Goal: Navigation & Orientation: Find specific page/section

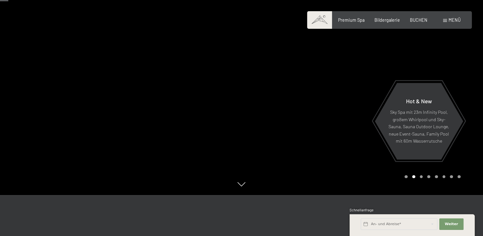
scroll to position [53, 0]
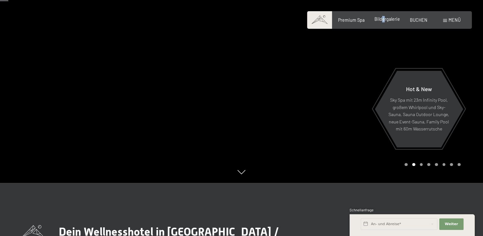
click at [384, 22] on div "Bildergalerie" at bounding box center [388, 19] width 26 height 6
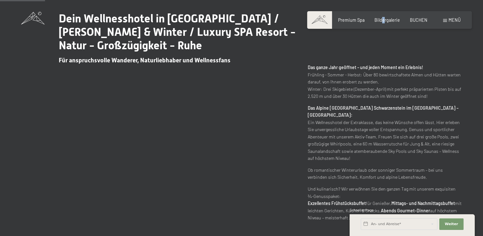
scroll to position [319, 0]
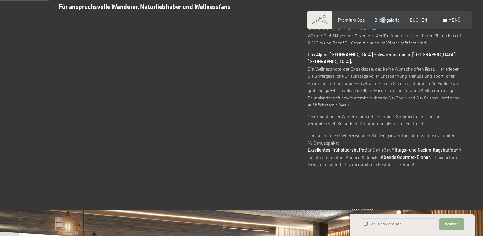
click at [448, 223] on span "Weiter" at bounding box center [451, 223] width 13 height 5
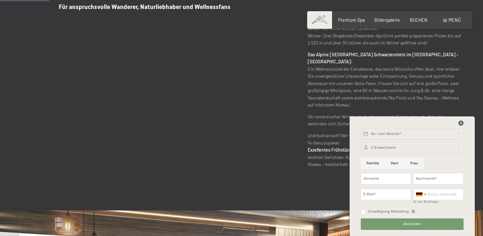
click at [460, 123] on icon at bounding box center [460, 122] width 5 height 5
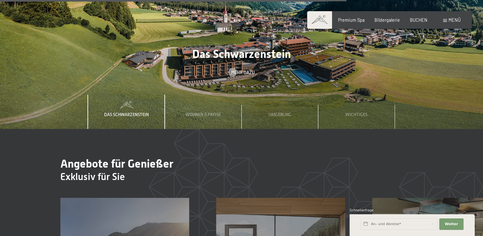
scroll to position [2022, 0]
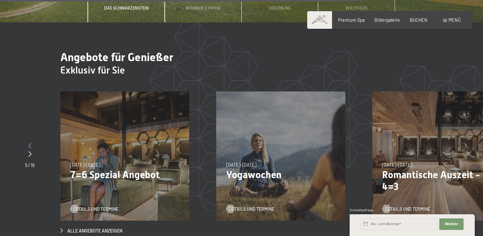
click at [30, 143] on icon at bounding box center [29, 146] width 3 height 6
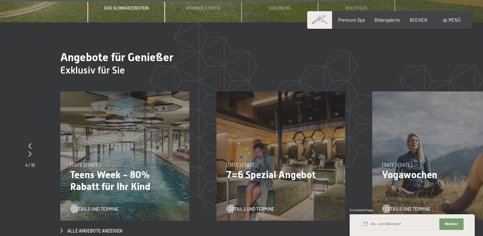
click at [89, 145] on div "[DATE]–[DATE] [DATE]–[DATE] [DATE]–[DATE] [DATE]–[DATE] [DATE]–[DATE] [DATE]–[D…" at bounding box center [124, 155] width 129 height 129
click at [115, 146] on div "[DATE]–[DATE] [DATE]–[DATE] [DATE]–[DATE] [DATE]–[DATE] [DATE]–[DATE] [DATE]–[D…" at bounding box center [124, 155] width 129 height 129
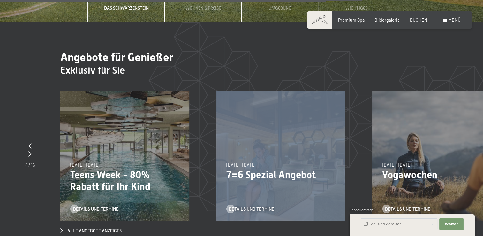
click at [115, 146] on div "[DATE]–[DATE] [DATE]–[DATE] [DATE]–[DATE] [DATE]–[DATE] [DATE]–[DATE] [DATE]–[D…" at bounding box center [124, 155] width 129 height 129
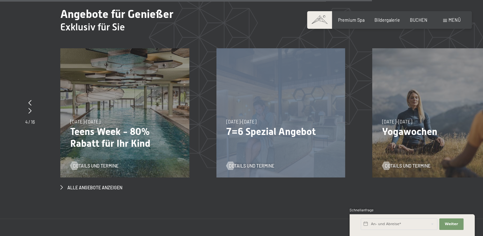
scroll to position [2075, 0]
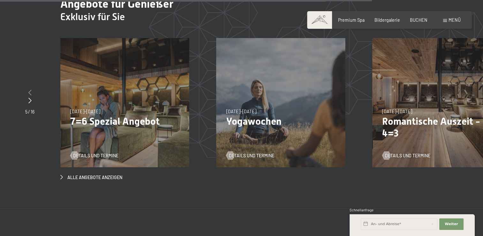
click at [29, 89] on icon at bounding box center [29, 92] width 3 height 6
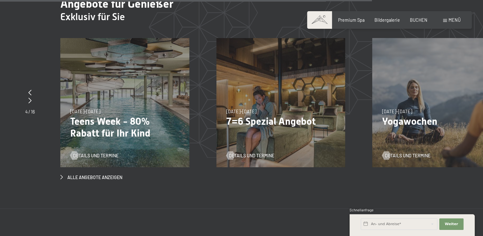
click at [114, 115] on p "Teens Week - 80% Rabatt für Ihr Kind" at bounding box center [124, 127] width 109 height 24
drag, startPoint x: 114, startPoint y: 110, endPoint x: 153, endPoint y: 125, distance: 42.1
click at [153, 125] on p "Teens Week - 80% Rabatt für Ihr Kind" at bounding box center [124, 127] width 109 height 24
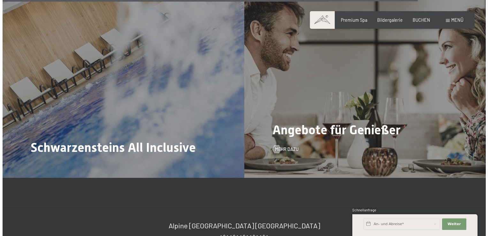
scroll to position [2341, 0]
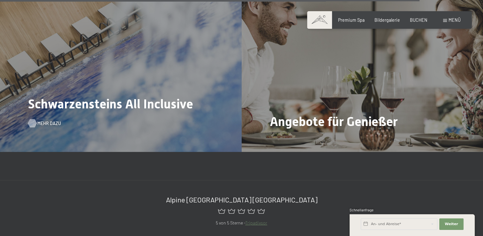
click at [35, 119] on div at bounding box center [32, 123] width 5 height 8
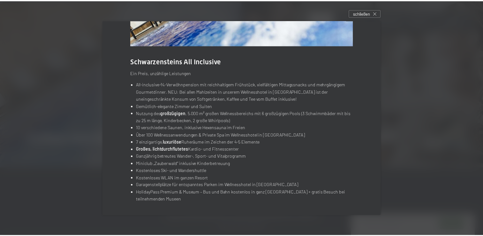
scroll to position [0, 0]
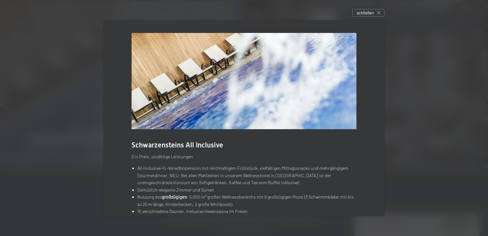
click at [380, 12] on icon at bounding box center [378, 12] width 3 height 3
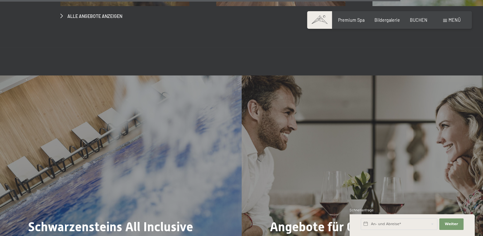
scroll to position [2235, 0]
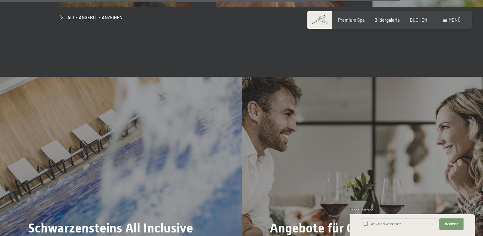
click at [447, 20] on div "Menü" at bounding box center [452, 20] width 18 height 6
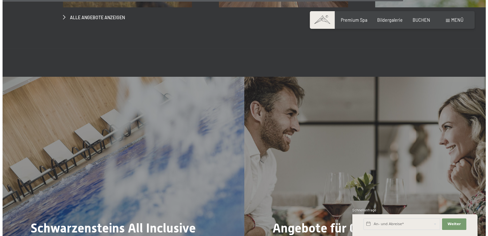
scroll to position [2249, 0]
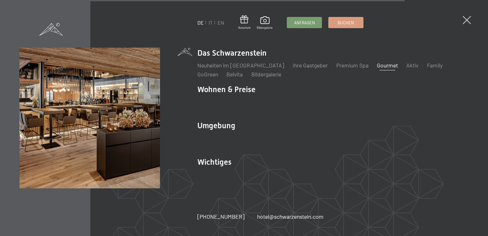
click at [377, 67] on link "Gourmet" at bounding box center [387, 65] width 21 height 7
